Goal: Check status: Check status

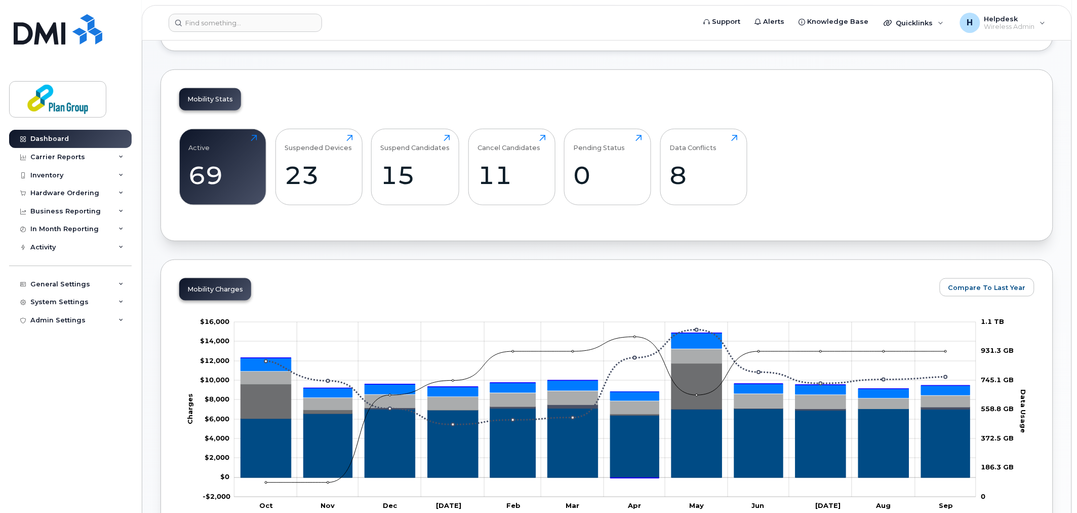
scroll to position [281, 0]
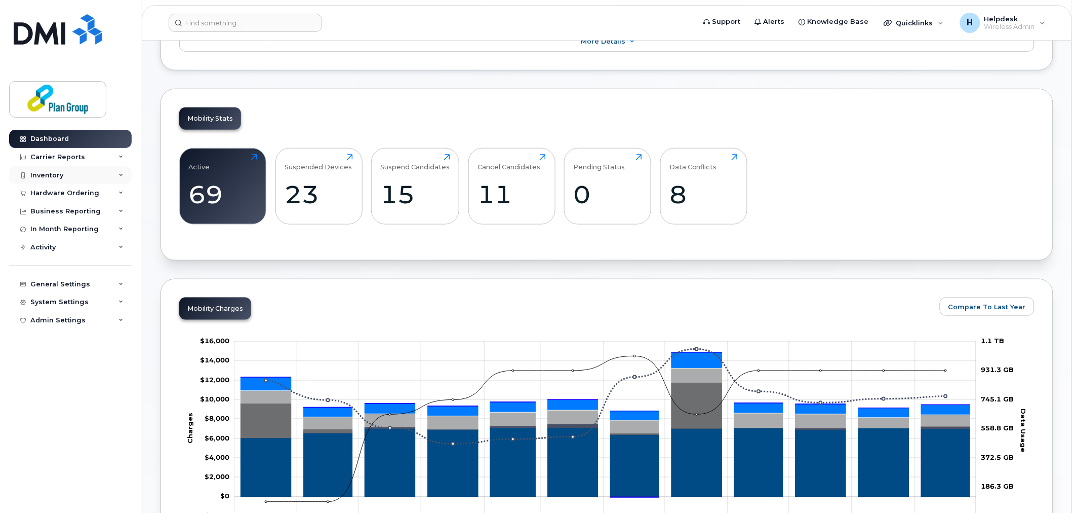
click at [31, 175] on div "Inventory" at bounding box center [46, 175] width 33 height 8
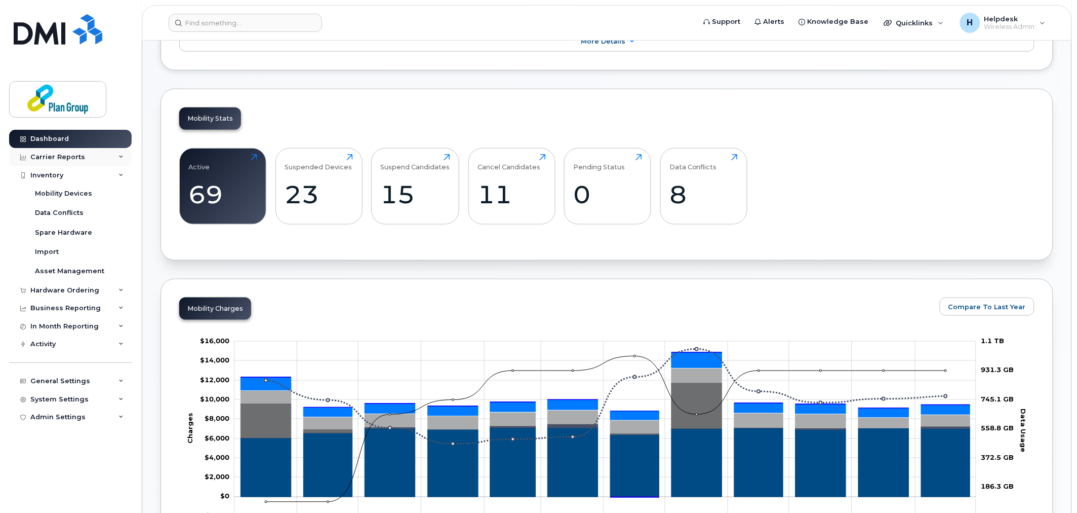
click at [51, 162] on div "Carrier Reports" at bounding box center [70, 157] width 123 height 18
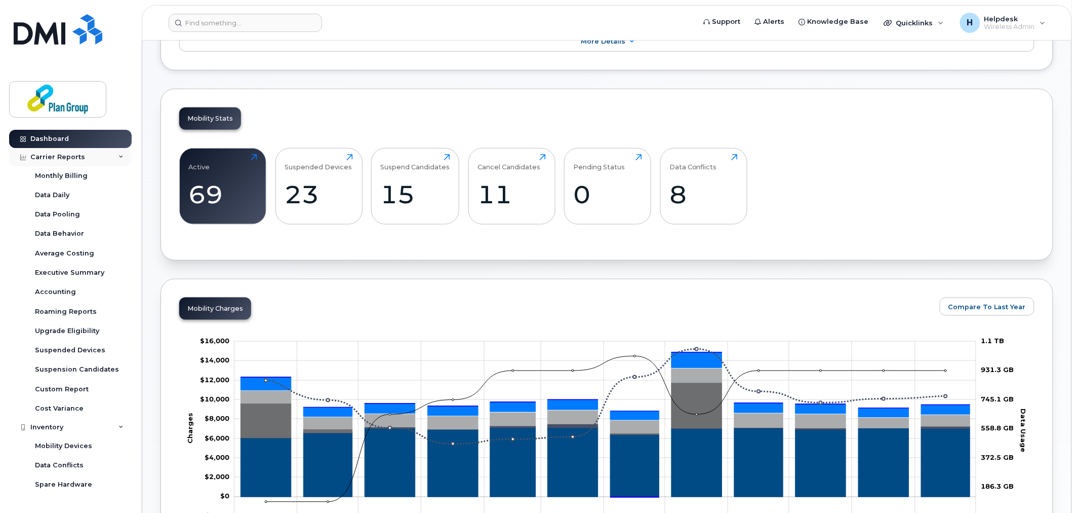
click at [76, 153] on div "Carrier Reports" at bounding box center [57, 157] width 55 height 8
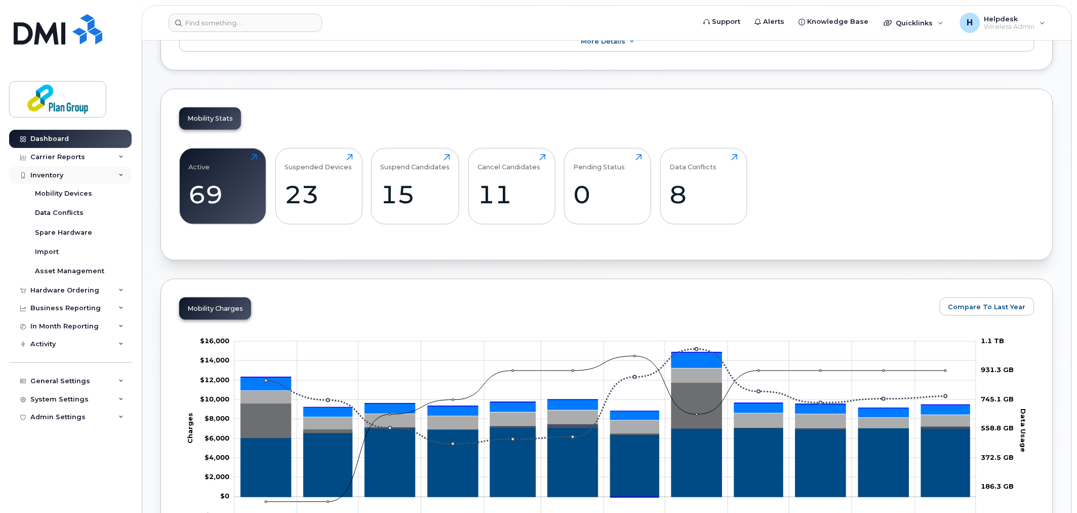
click at [71, 173] on div "Inventory" at bounding box center [70, 175] width 123 height 18
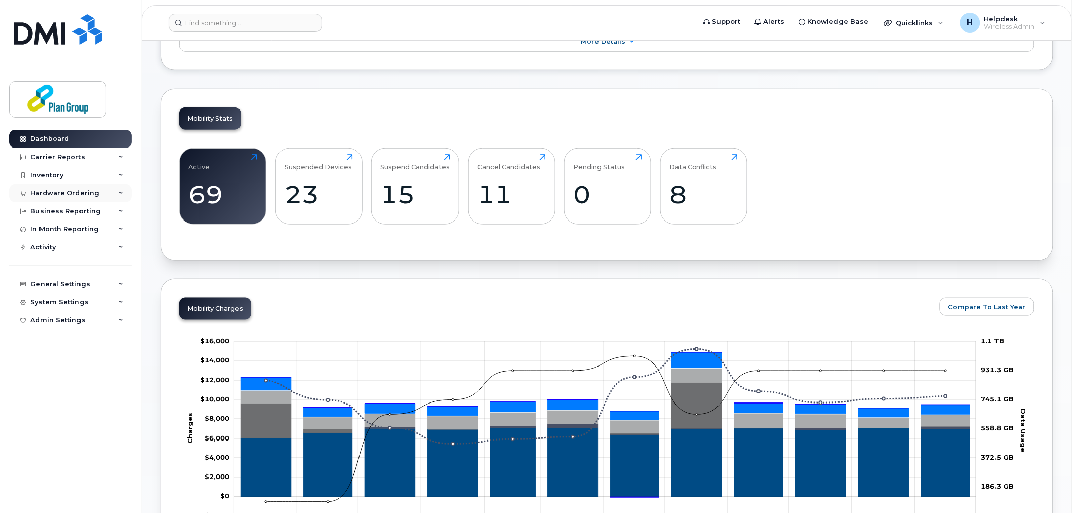
click at [62, 195] on div "Hardware Ordering" at bounding box center [64, 193] width 69 height 8
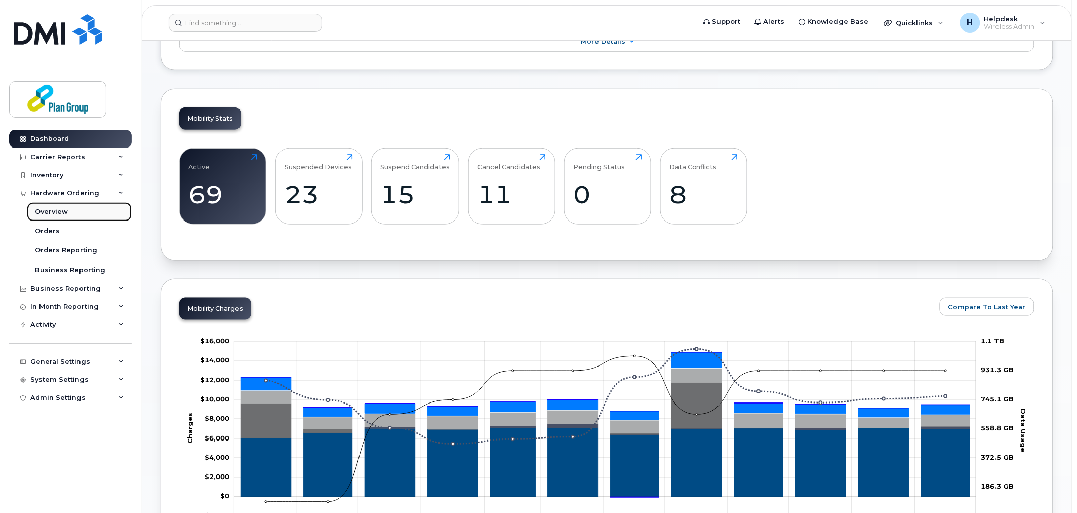
click at [61, 213] on div "Overview" at bounding box center [51, 211] width 33 height 9
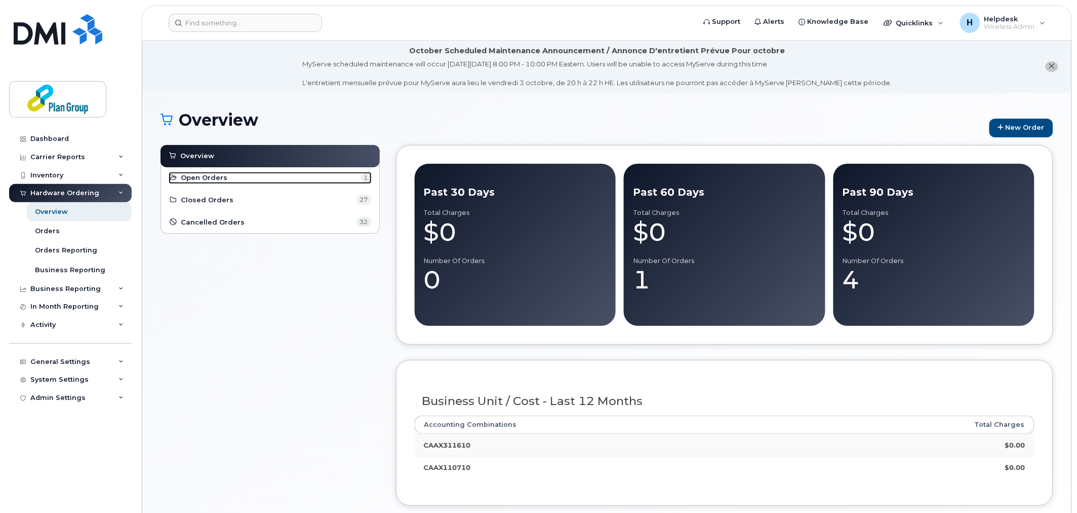
click at [241, 181] on link "Open Orders 1" at bounding box center [270, 178] width 203 height 12
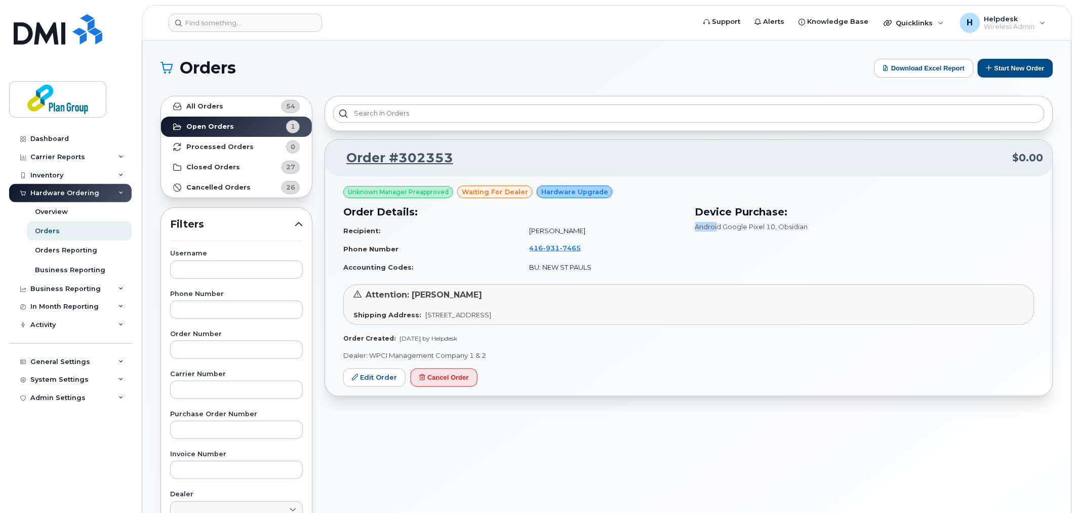
drag, startPoint x: 729, startPoint y: 228, endPoint x: 797, endPoint y: 218, distance: 68.1
click at [795, 218] on div "Device Purchase: Android Google Pixel 10 , Obsidian" at bounding box center [865, 240] width 352 height 84
click at [812, 225] on div "Android Google Pixel 10 , Obsidian" at bounding box center [865, 227] width 340 height 10
drag, startPoint x: 571, startPoint y: 264, endPoint x: 592, endPoint y: 264, distance: 20.8
click at [591, 264] on td "BU: NEW ST PAULS" at bounding box center [602, 267] width 163 height 18
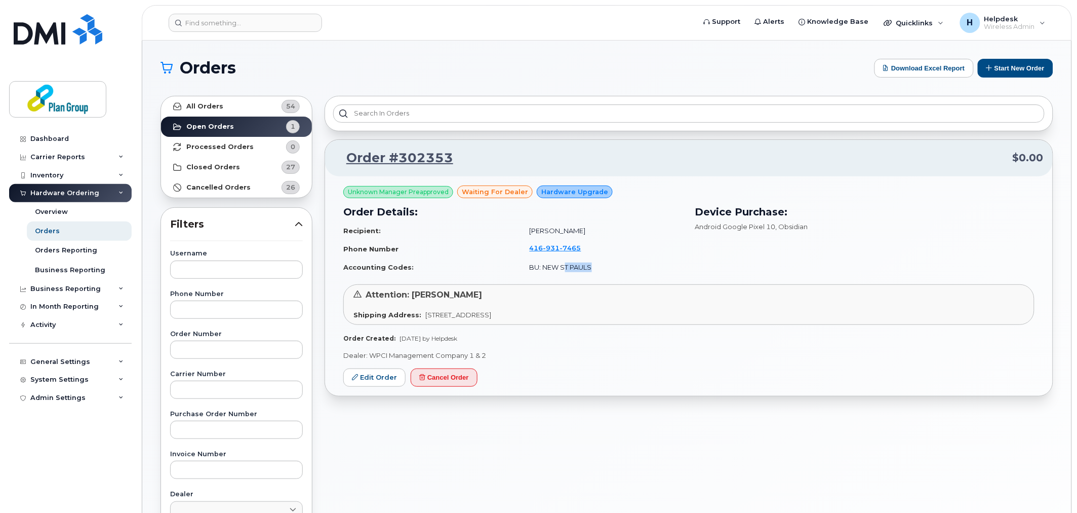
drag, startPoint x: 635, startPoint y: 267, endPoint x: 645, endPoint y: 284, distance: 19.5
click at [636, 267] on td "BU: NEW ST PAULS" at bounding box center [602, 267] width 163 height 18
click at [54, 139] on div "Dashboard" at bounding box center [49, 139] width 38 height 8
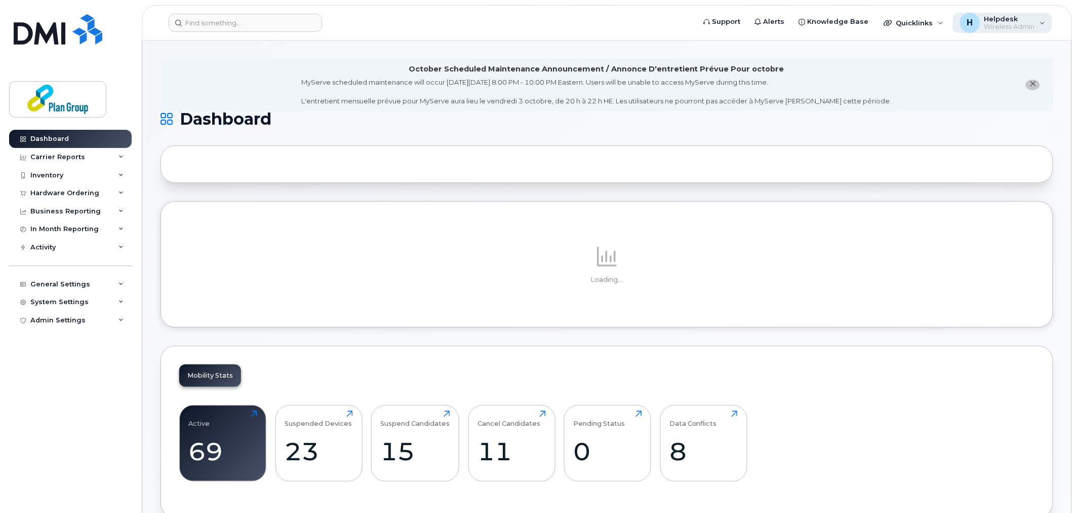
click at [1010, 27] on span "Wireless Admin" at bounding box center [1010, 27] width 51 height 8
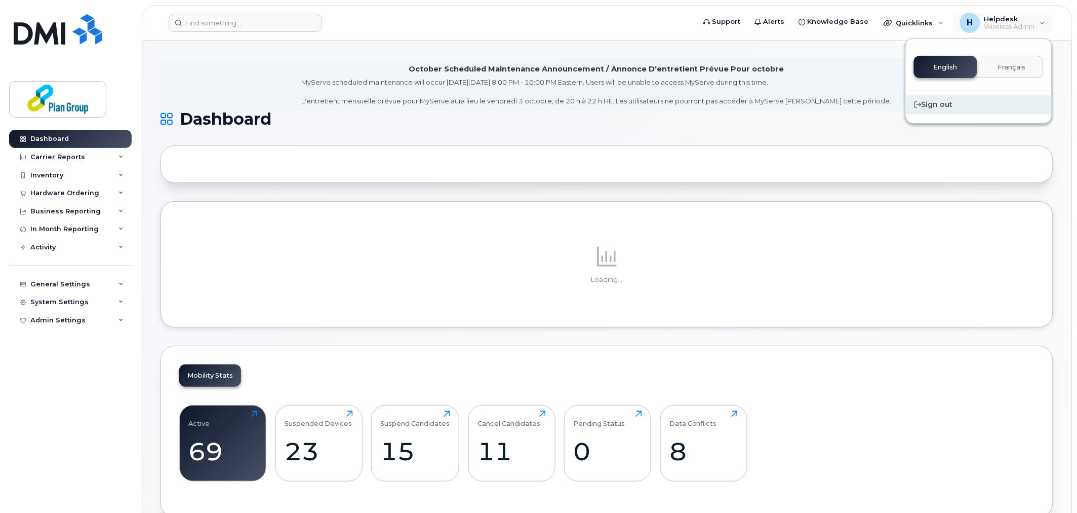
click at [949, 100] on div "Sign out" at bounding box center [979, 104] width 146 height 19
